Goal: Transaction & Acquisition: Purchase product/service

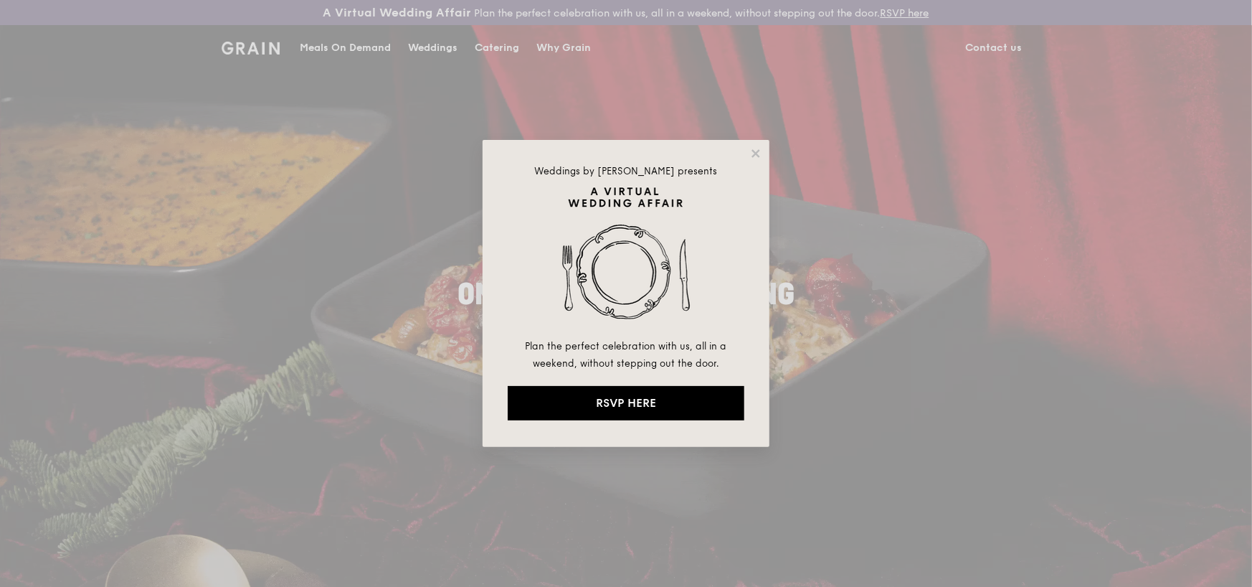
click at [765, 158] on div "Weddings by [PERSON_NAME] presents Plan the perfect celebration with us, all in…" at bounding box center [626, 293] width 287 height 307
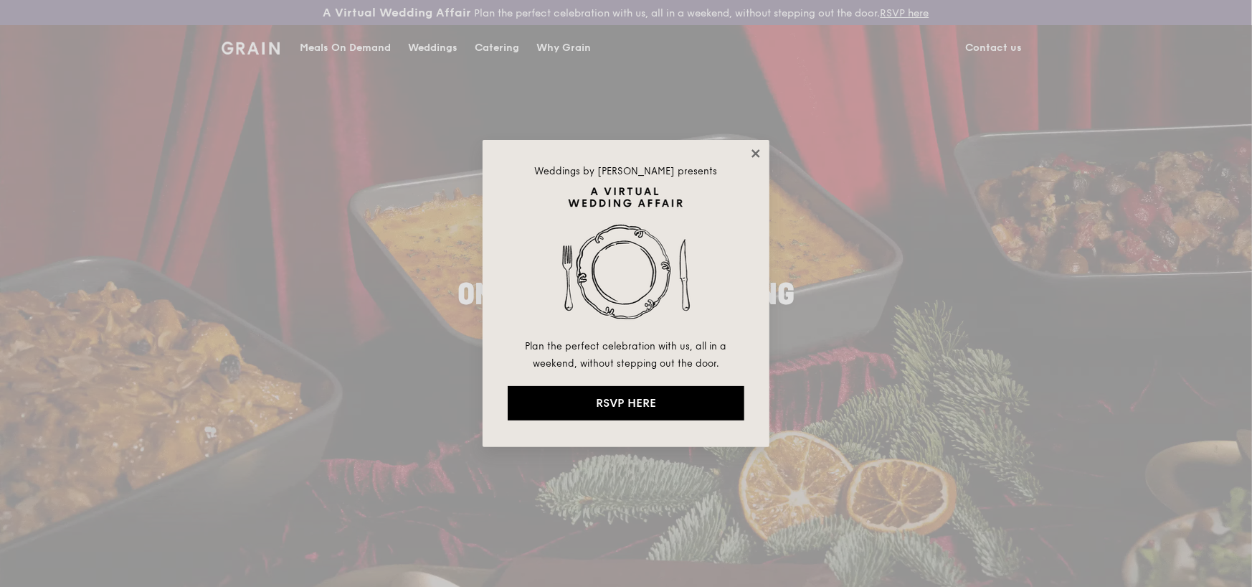
click at [759, 154] on icon at bounding box center [755, 153] width 13 height 13
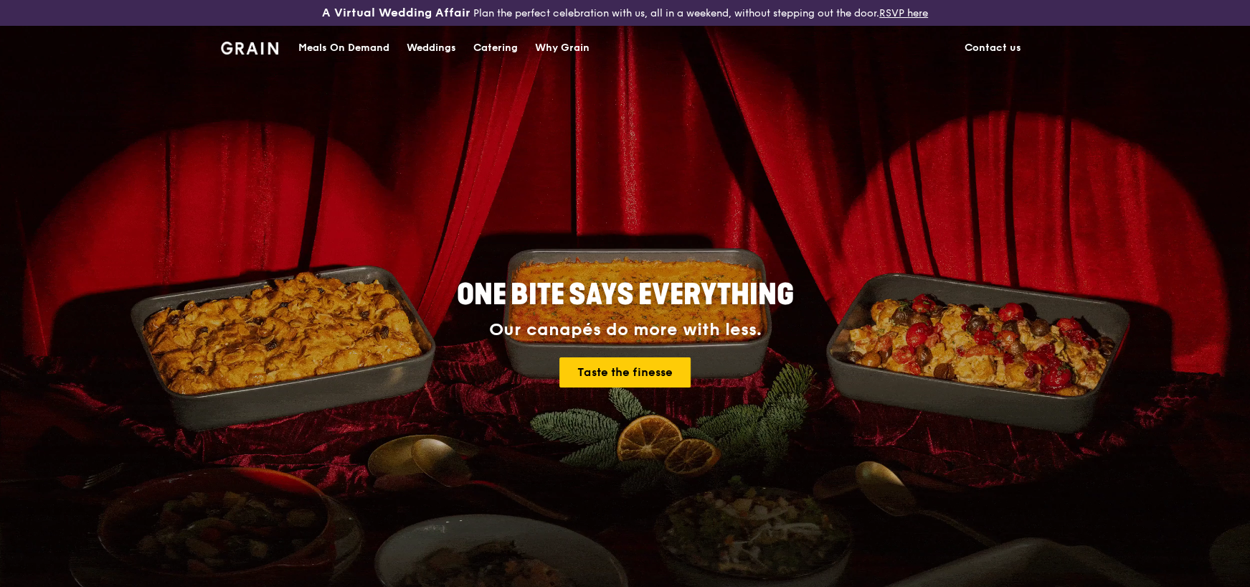
click at [351, 46] on div "Meals On Demand" at bounding box center [343, 48] width 91 height 43
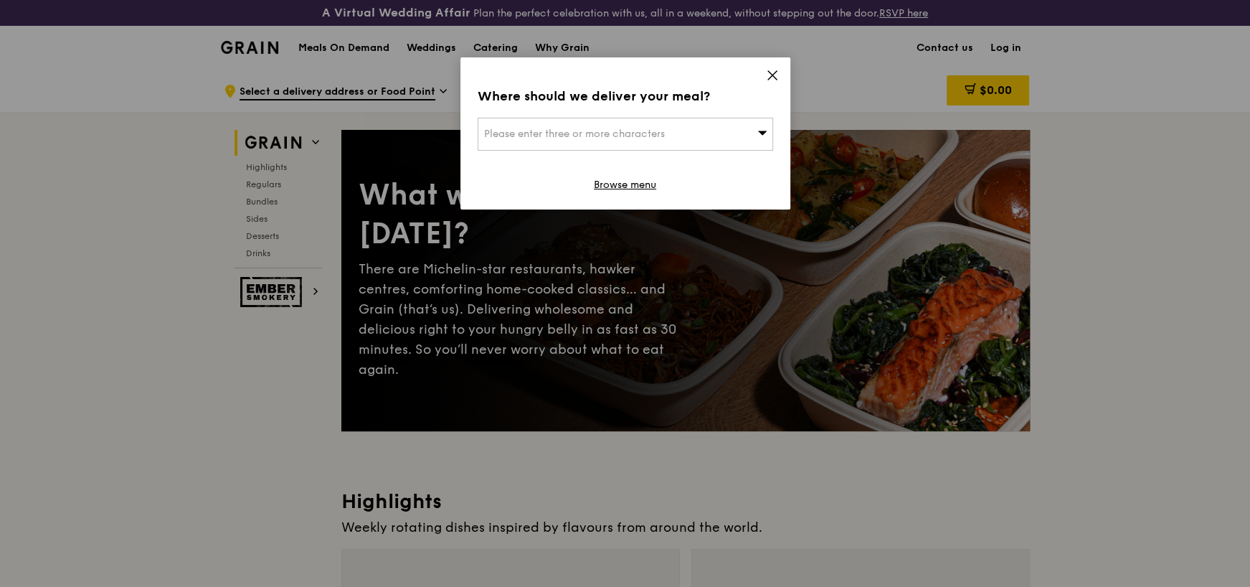
click at [759, 136] on icon at bounding box center [762, 132] width 10 height 11
click at [775, 77] on icon at bounding box center [772, 75] width 13 height 13
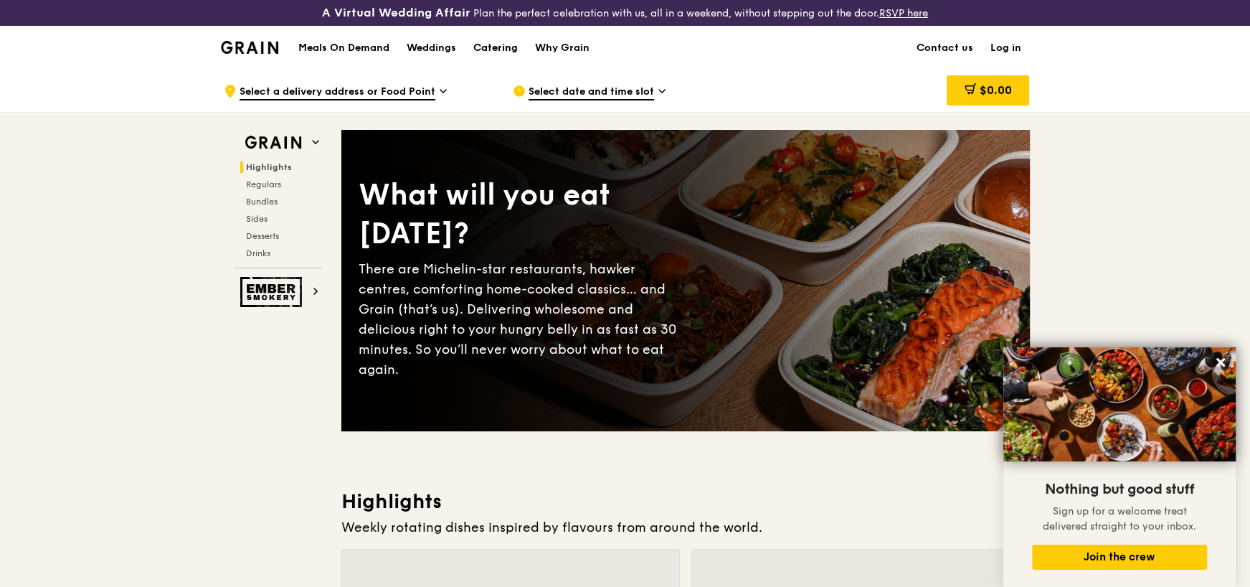
click at [494, 43] on div "Catering" at bounding box center [495, 48] width 44 height 43
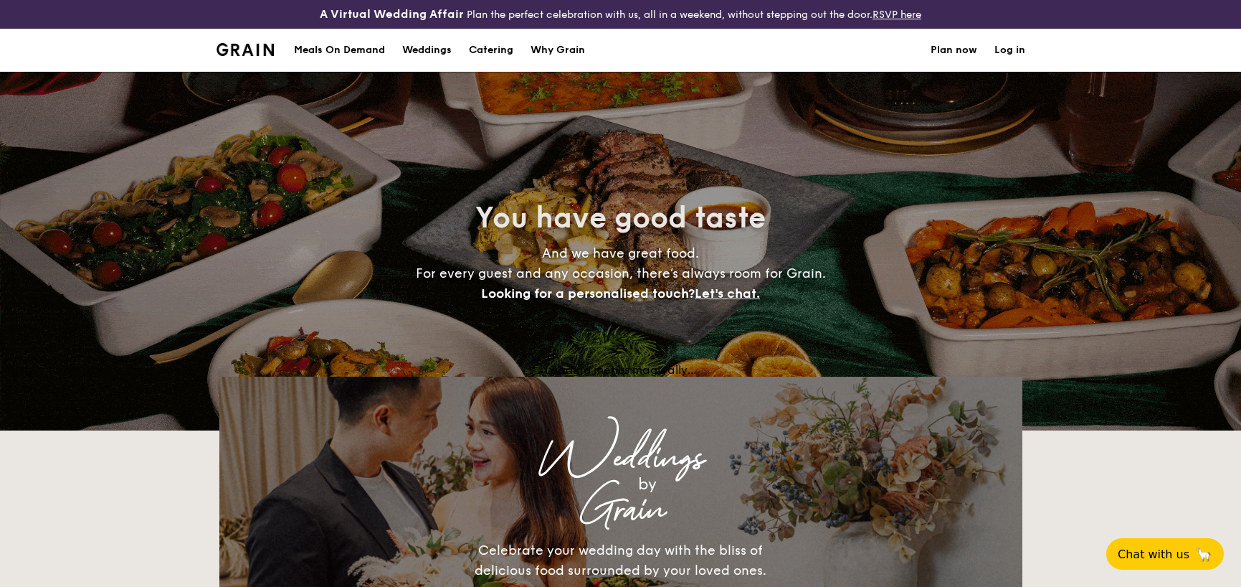
select select
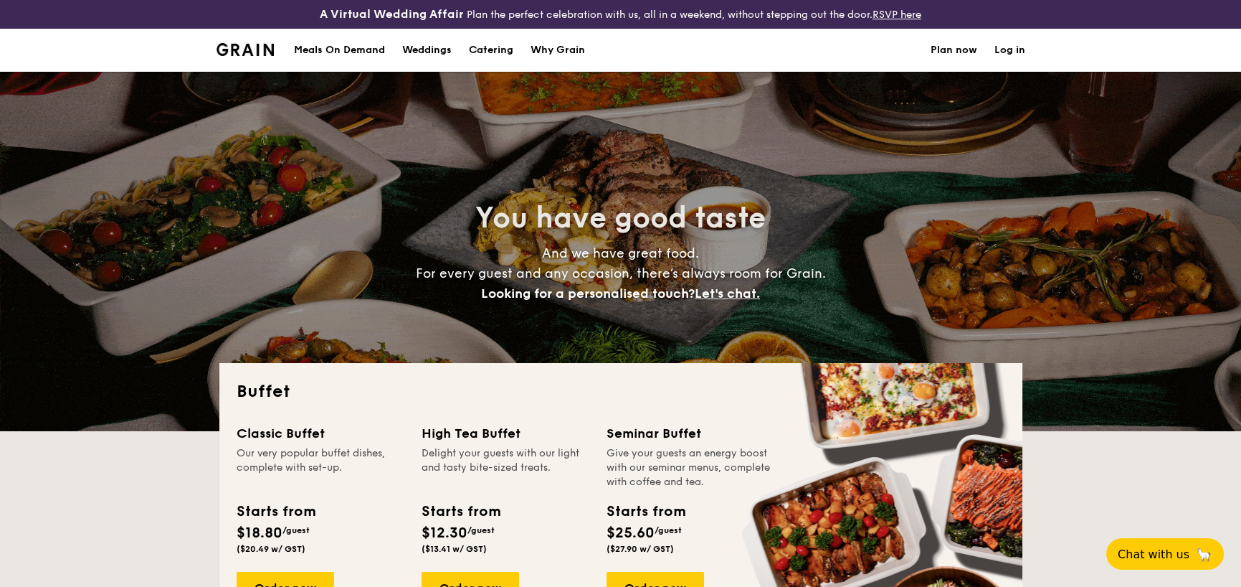
click at [321, 49] on div "Meals On Demand" at bounding box center [339, 50] width 91 height 43
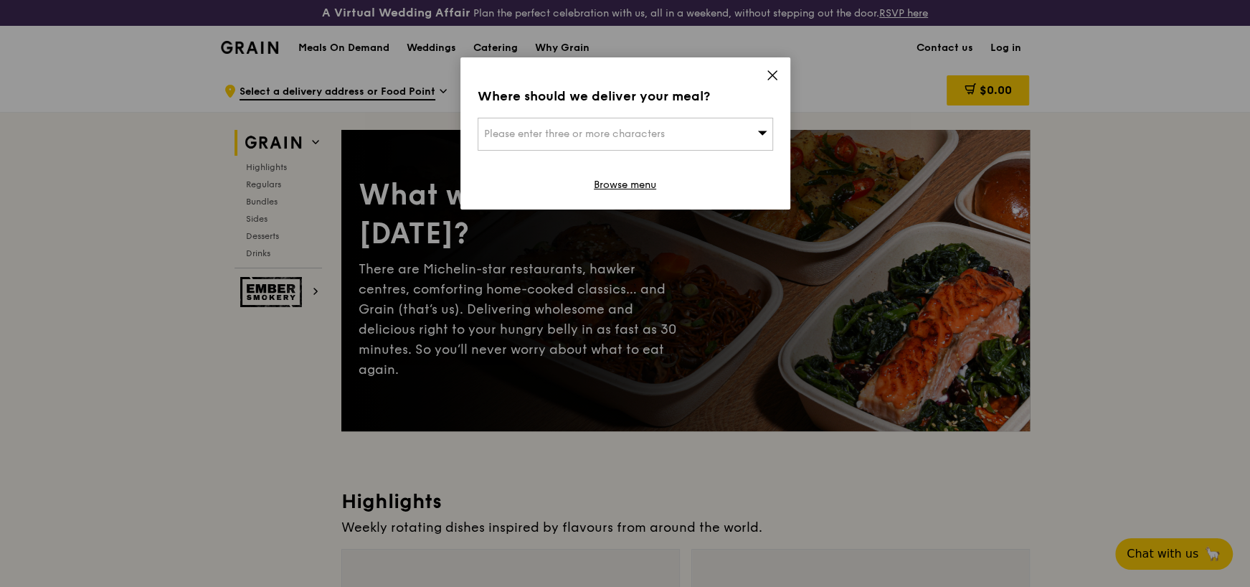
click at [772, 82] on span at bounding box center [772, 78] width 13 height 16
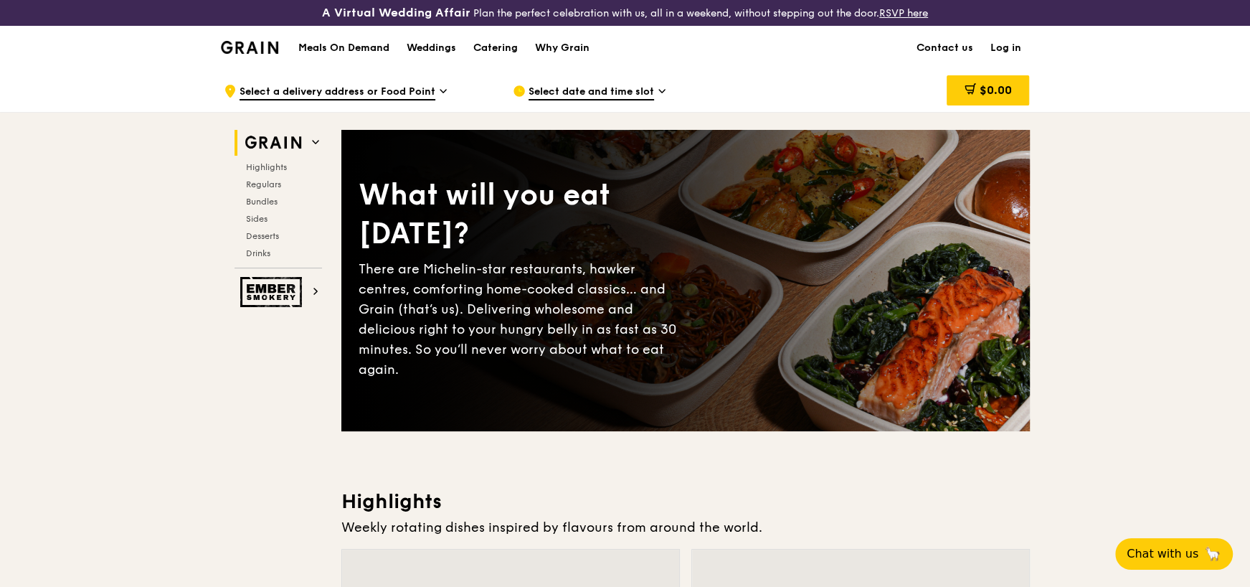
click at [375, 91] on span "Select a delivery address or Food Point" at bounding box center [338, 93] width 196 height 16
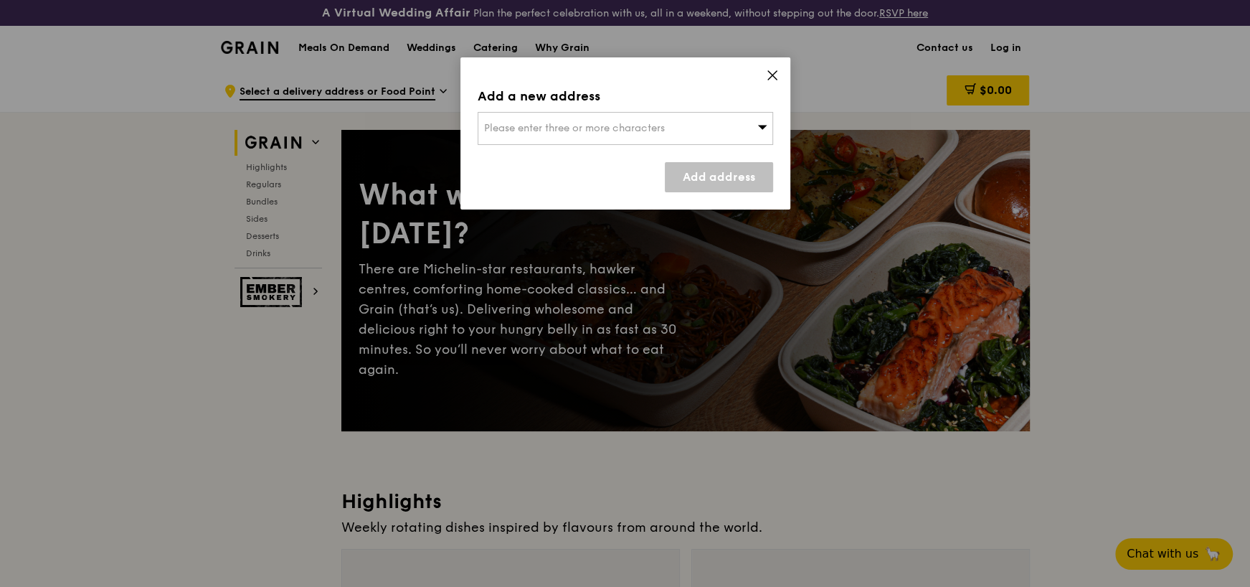
click at [773, 74] on icon at bounding box center [772, 75] width 9 height 9
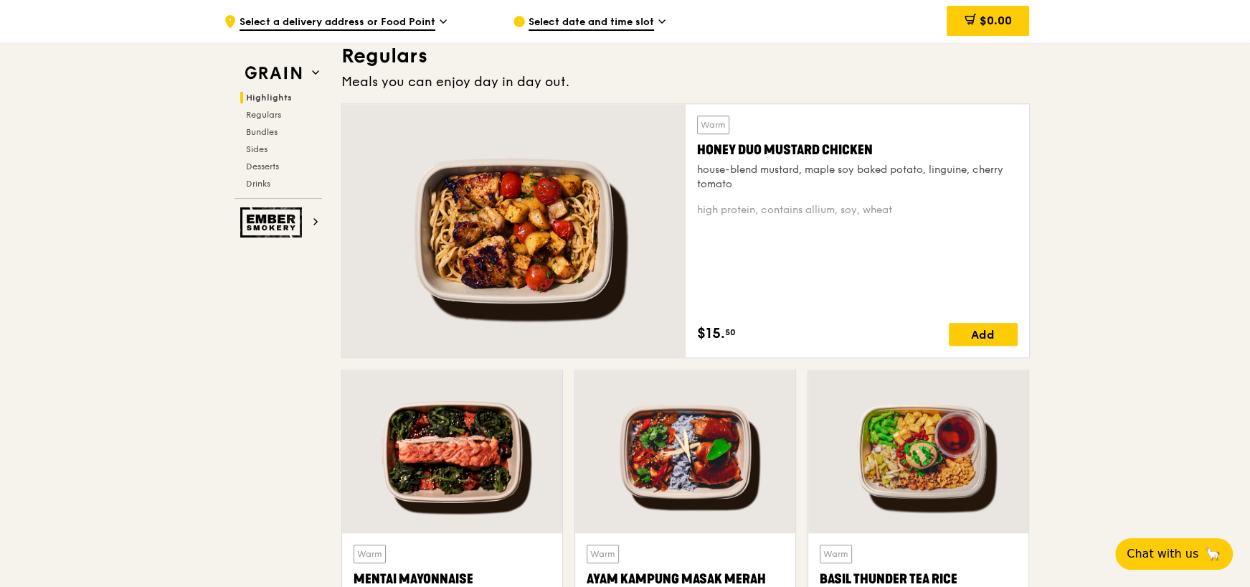
scroll to position [926, 0]
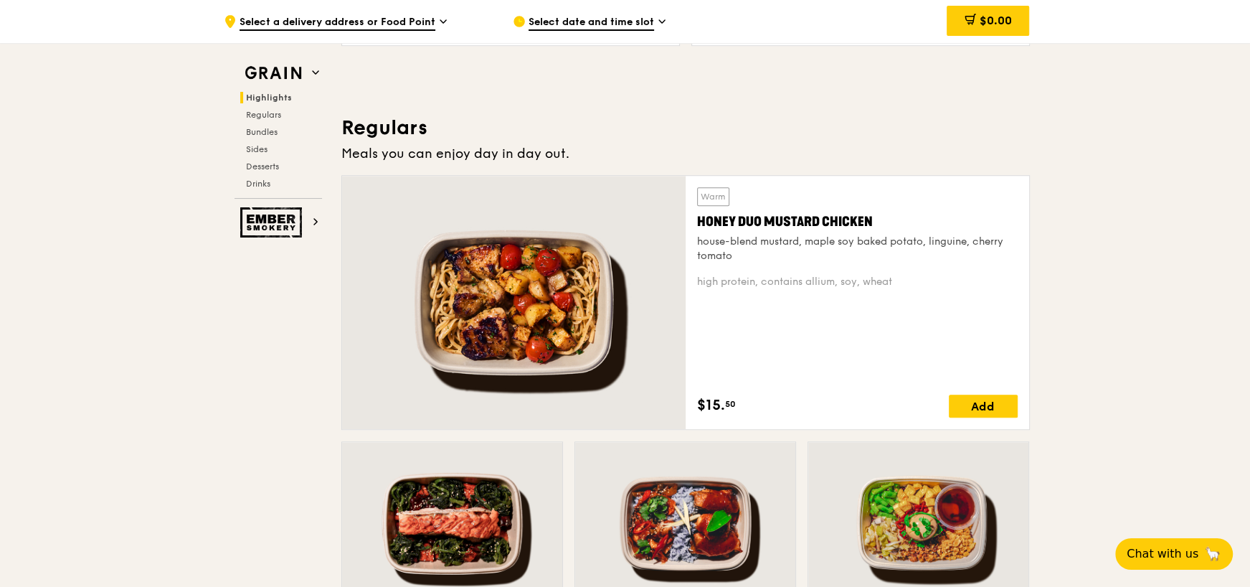
click at [874, 219] on div "Honey Duo Mustard Chicken" at bounding box center [857, 222] width 321 height 20
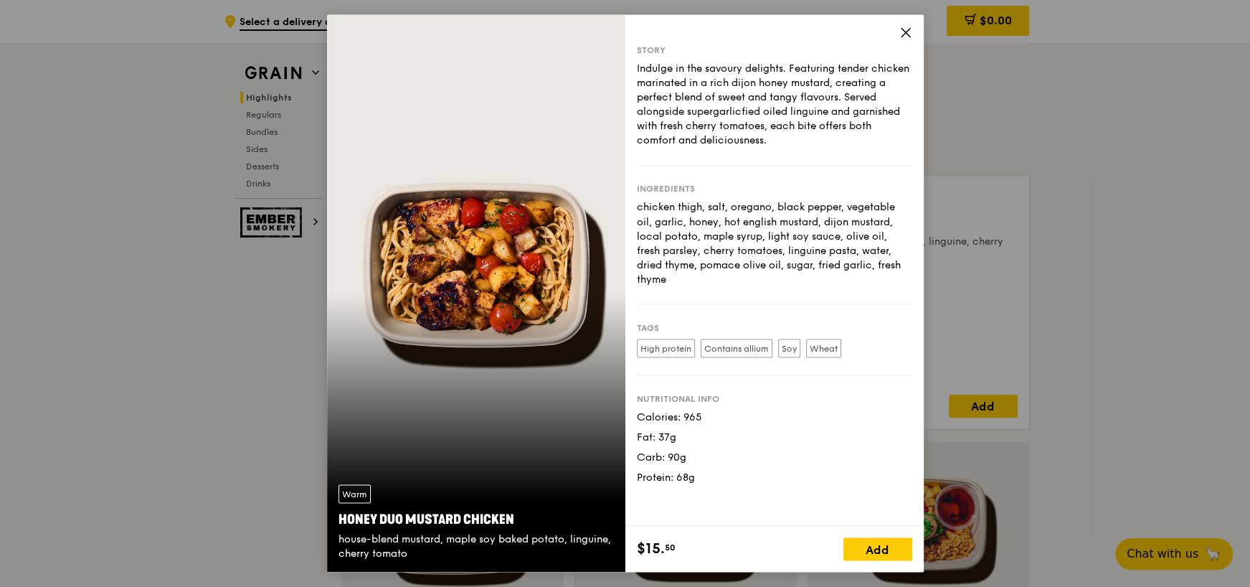
click at [904, 34] on icon at bounding box center [905, 32] width 13 height 13
